Goal: Complete application form

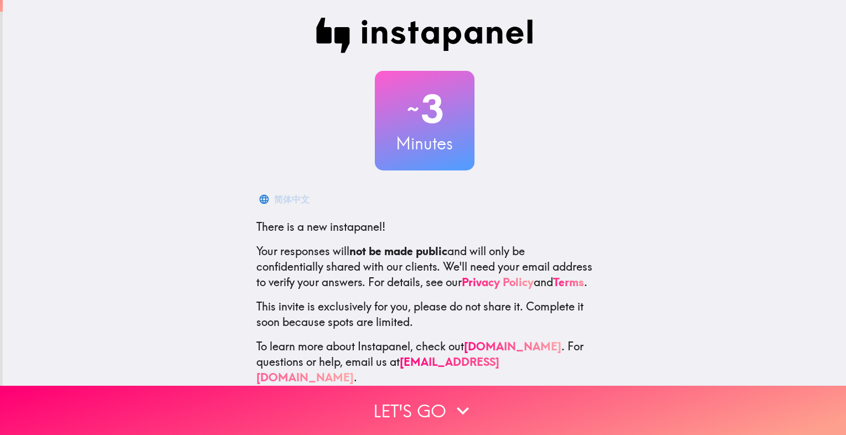
scroll to position [25, 0]
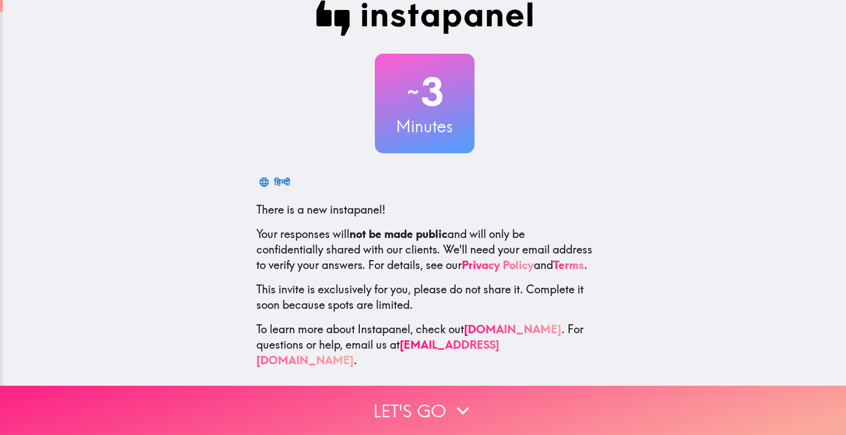
click at [458, 398] on icon "button" at bounding box center [462, 410] width 24 height 24
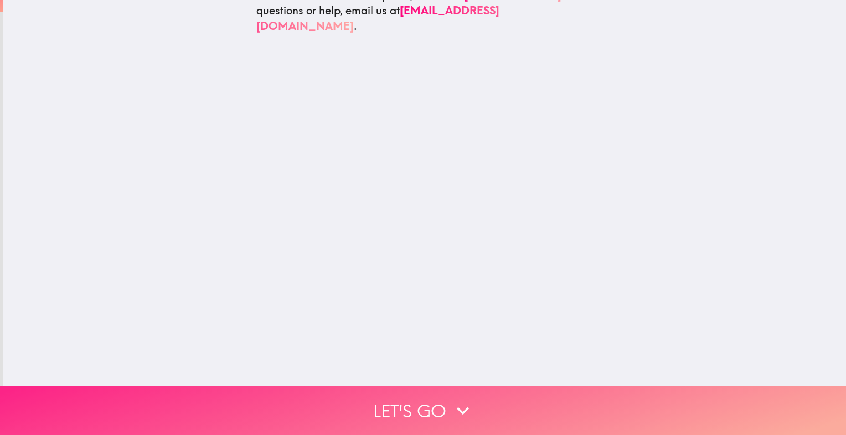
scroll to position [0, 0]
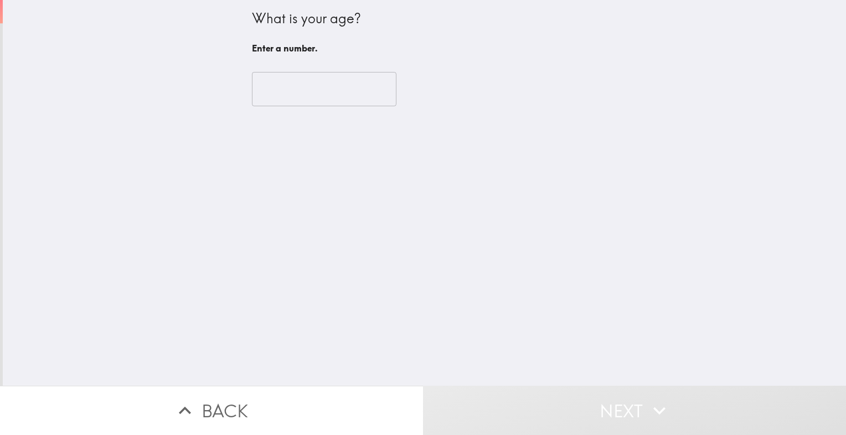
click at [308, 89] on input "number" at bounding box center [324, 89] width 144 height 34
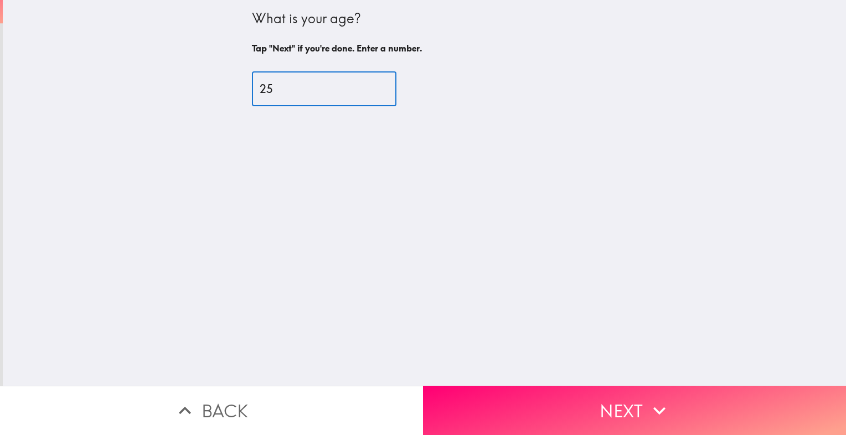
type input "25"
click at [560, 371] on div "What is your age? Tap "Next" if you're done. Enter a number. 25 ​" at bounding box center [424, 193] width 843 height 386
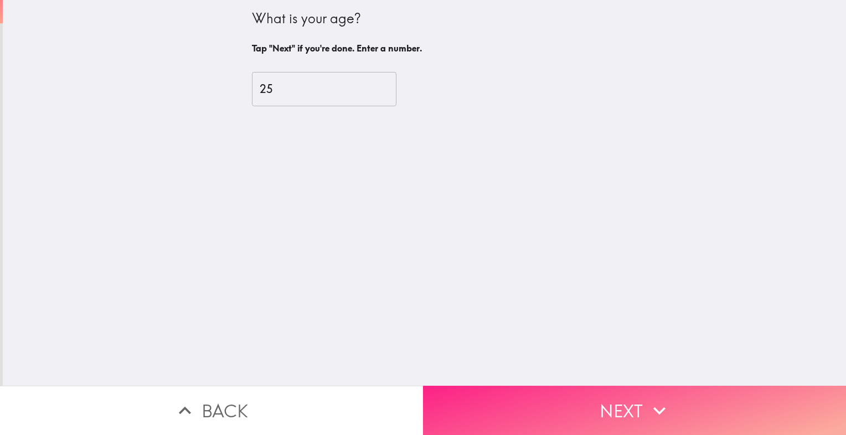
click at [560, 386] on button "Next" at bounding box center [634, 410] width 423 height 49
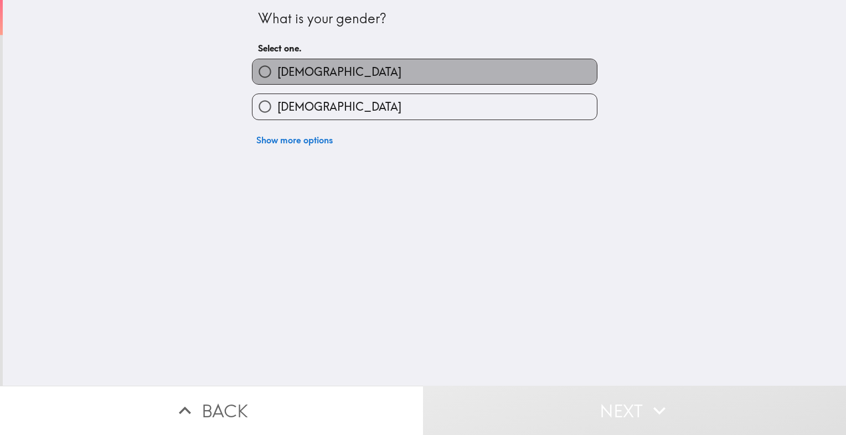
click at [363, 75] on label "[DEMOGRAPHIC_DATA]" at bounding box center [424, 71] width 344 height 25
click at [277, 75] on input "[DEMOGRAPHIC_DATA]" at bounding box center [264, 71] width 25 height 25
radio input "true"
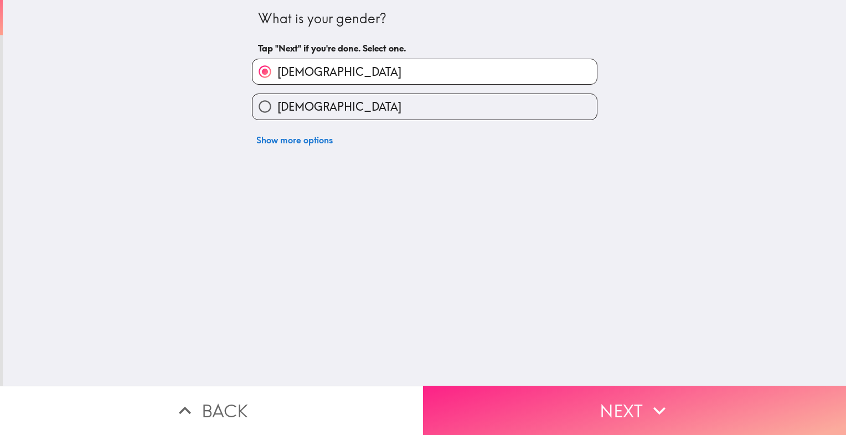
click at [522, 400] on button "Next" at bounding box center [634, 410] width 423 height 49
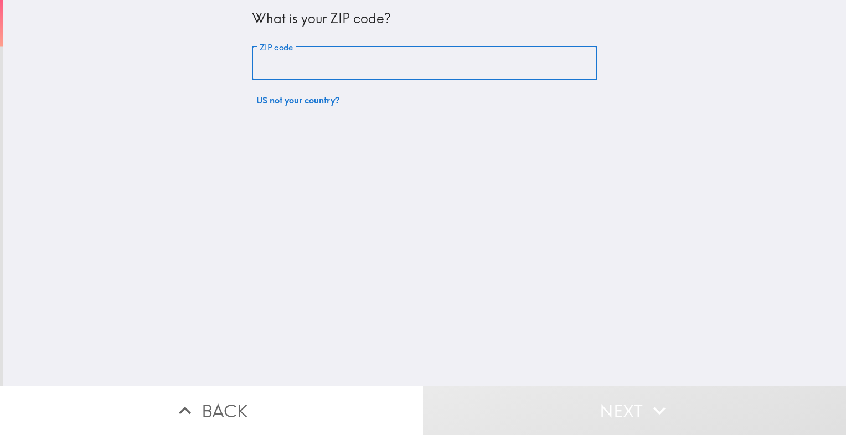
click at [322, 65] on input "ZIP code" at bounding box center [424, 63] width 345 height 34
type input "11378"
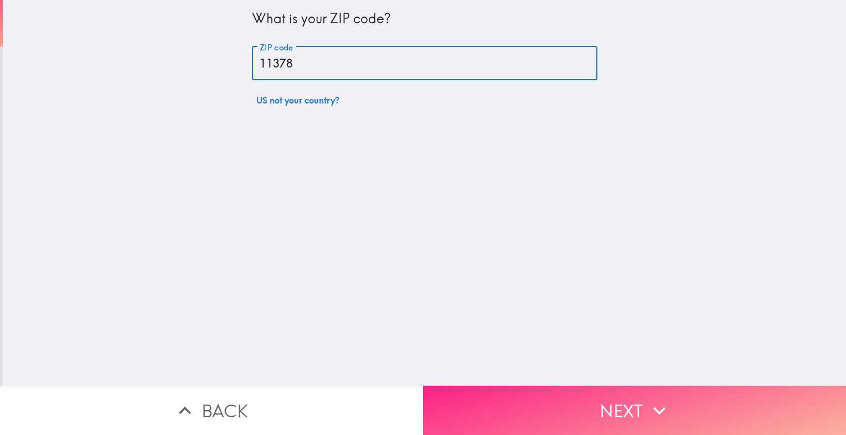
click at [514, 401] on button "Next" at bounding box center [634, 410] width 423 height 49
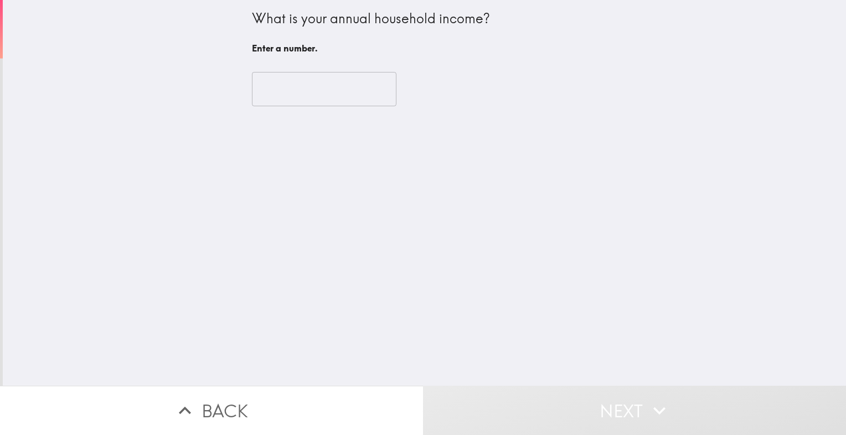
click at [324, 91] on input "number" at bounding box center [324, 89] width 144 height 34
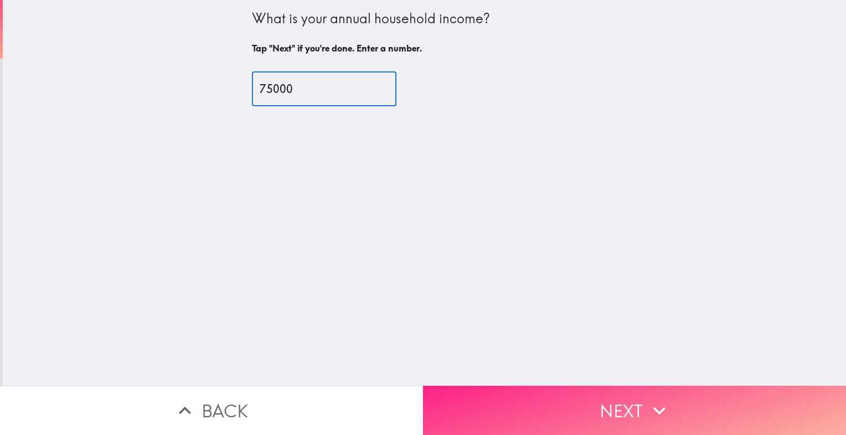
type input "75000"
click at [571, 395] on button "Next" at bounding box center [634, 410] width 423 height 49
